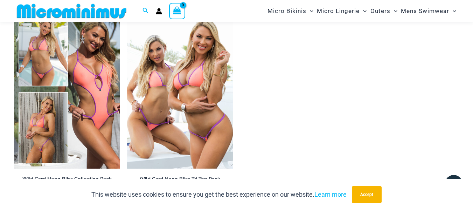
scroll to position [1186, 0]
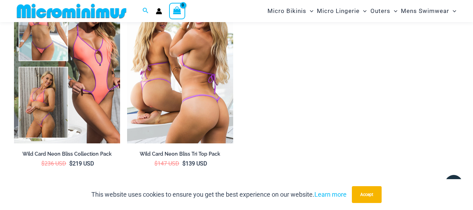
click at [199, 131] on img at bounding box center [180, 63] width 106 height 159
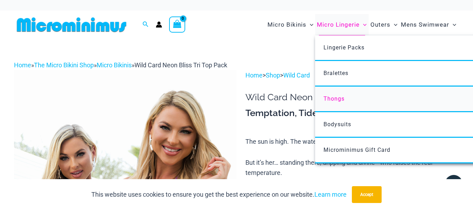
click at [338, 101] on span "Thongs" at bounding box center [334, 98] width 21 height 7
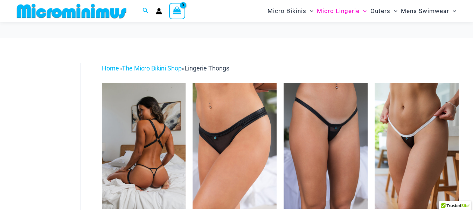
scroll to position [35, 0]
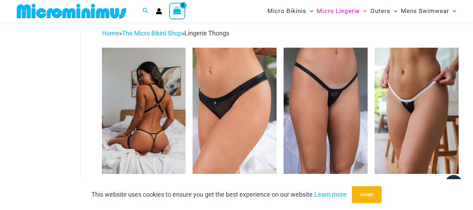
click at [152, 105] on img at bounding box center [144, 111] width 84 height 126
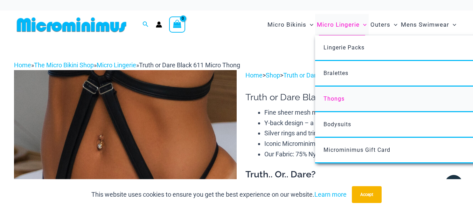
click at [333, 97] on span "Thongs" at bounding box center [334, 98] width 21 height 7
